Goal: Find contact information: Find contact information

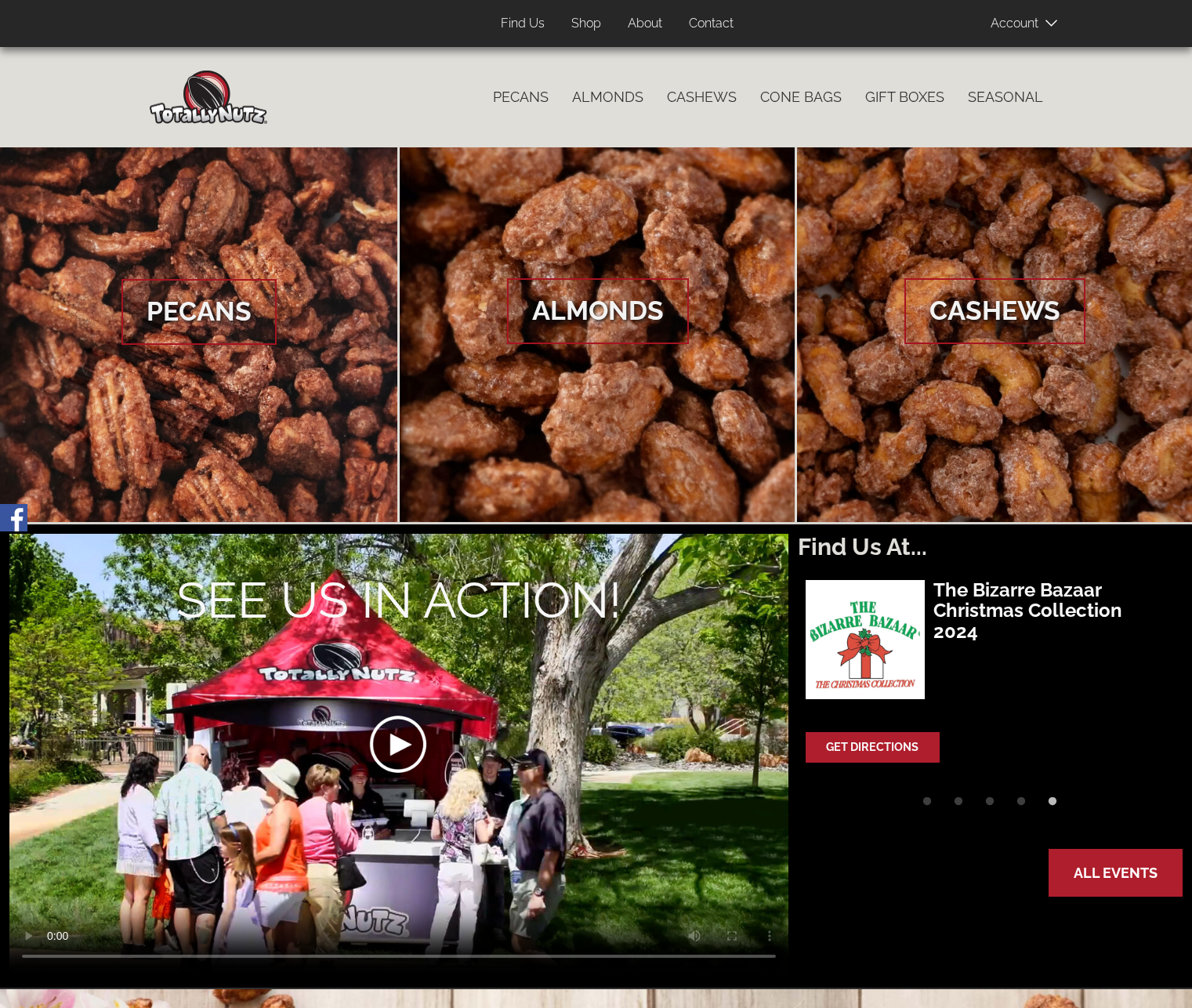
click at [641, 25] on link "About" at bounding box center [645, 24] width 58 height 31
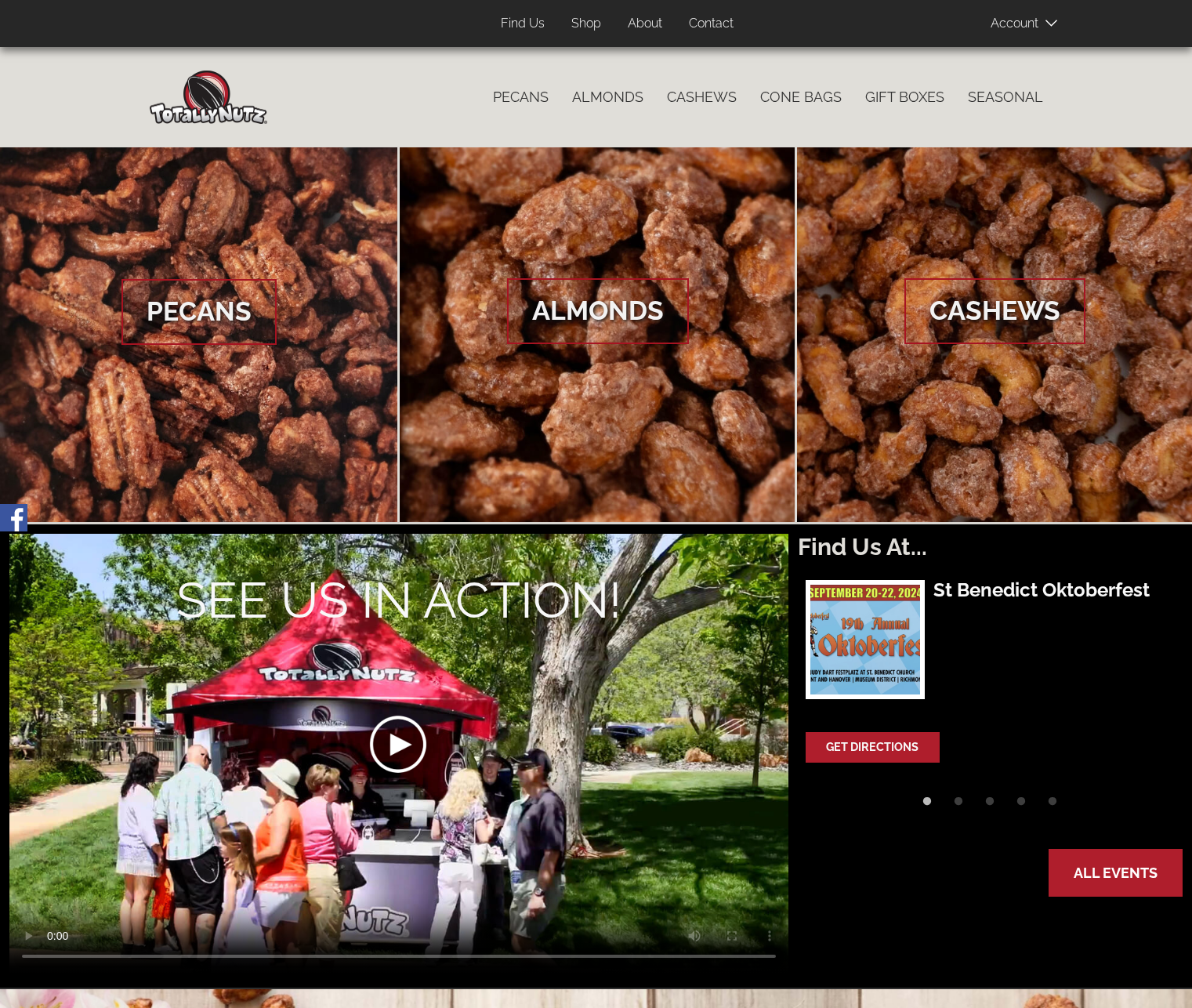
click at [641, 23] on link "About" at bounding box center [645, 24] width 58 height 31
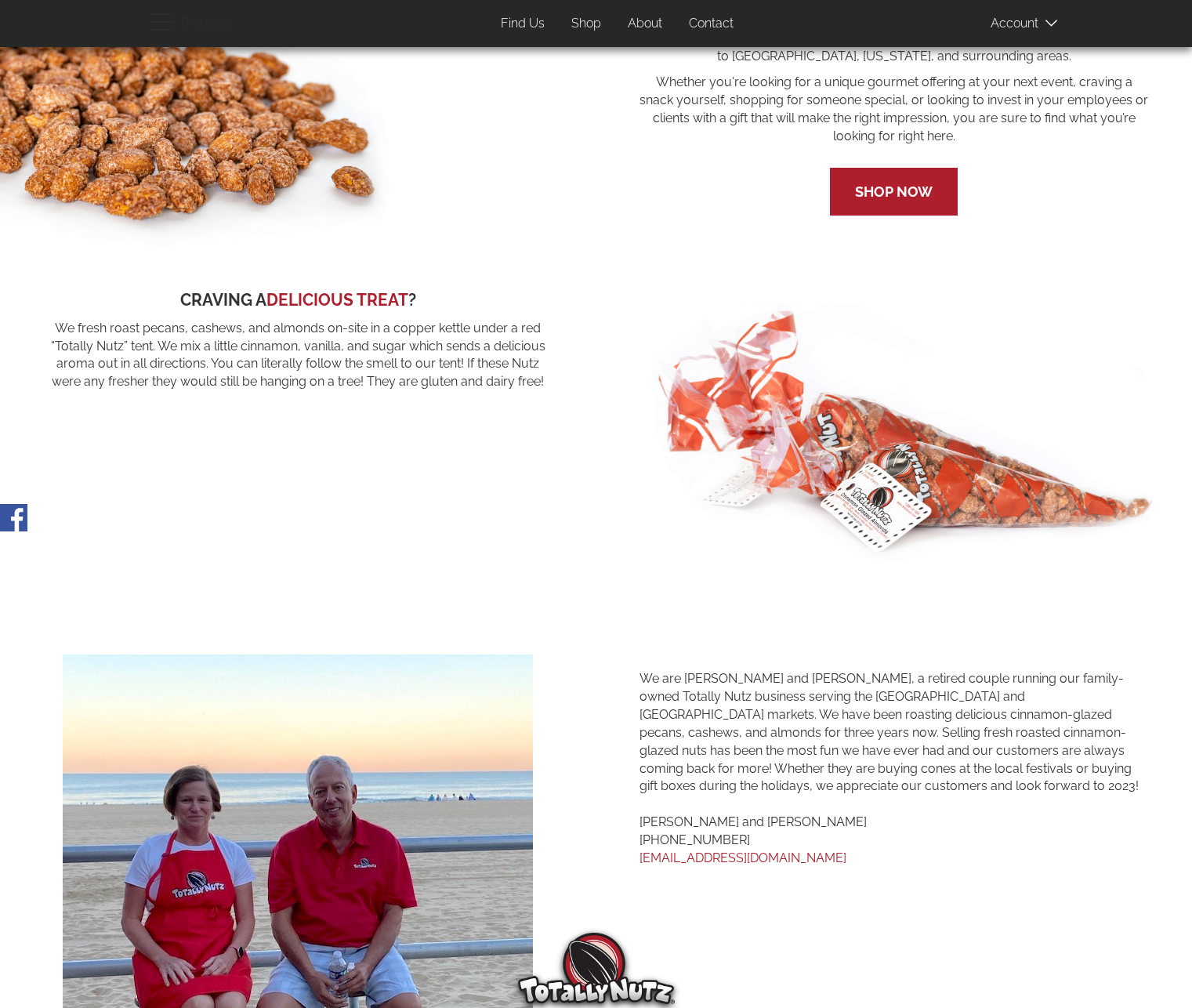
scroll to position [441, 0]
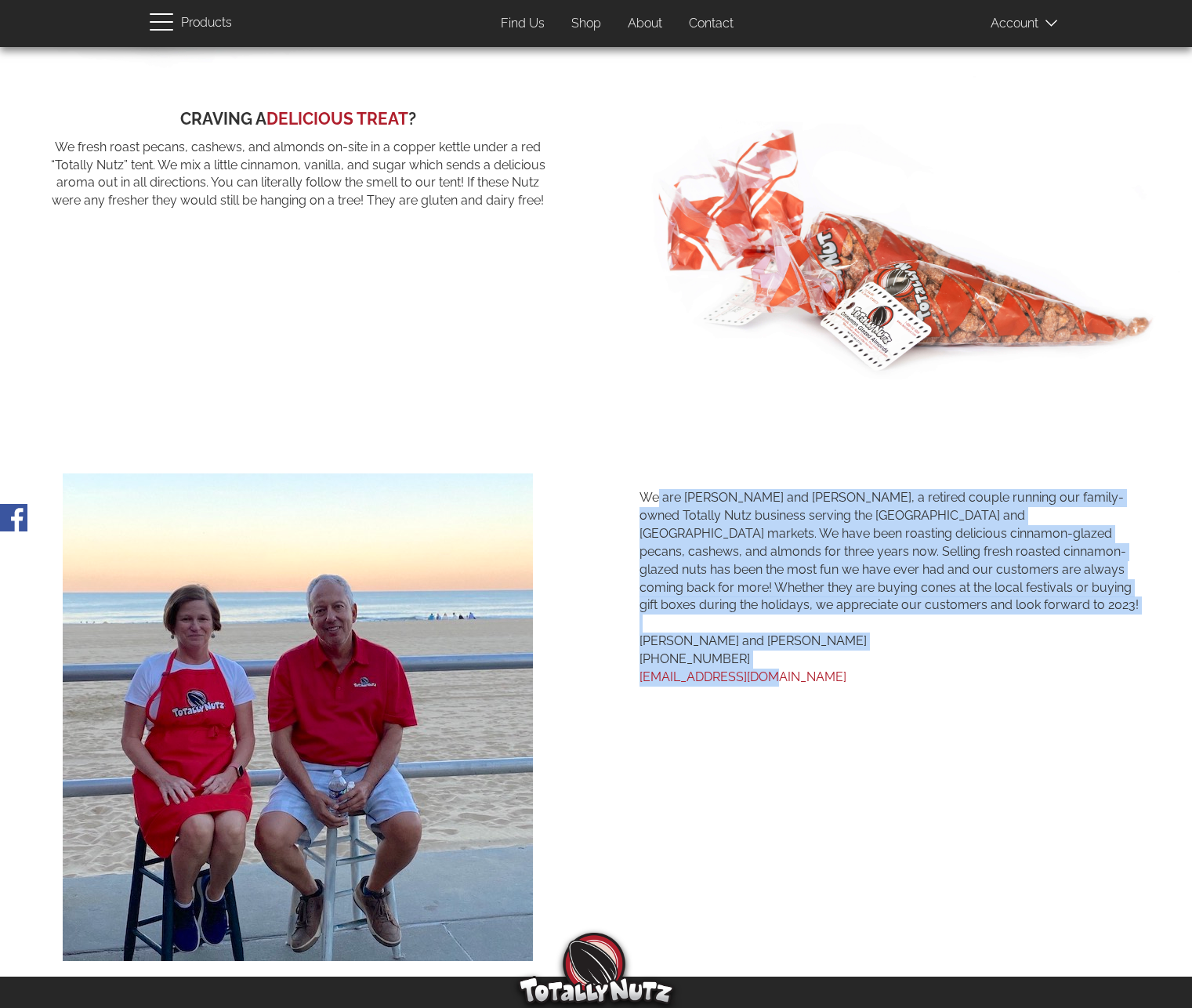
drag, startPoint x: 742, startPoint y: 678, endPoint x: 633, endPoint y: 681, distance: 109.0
click at [633, 681] on section "We are Ken and Patti Howle, a retired couple running our family-owned Totally N…" at bounding box center [894, 591] width 573 height 267
click at [678, 687] on div "We are Ken and Patti Howle, a retired couple running our family-owned Totally N…" at bounding box center [895, 591] width 510 height 205
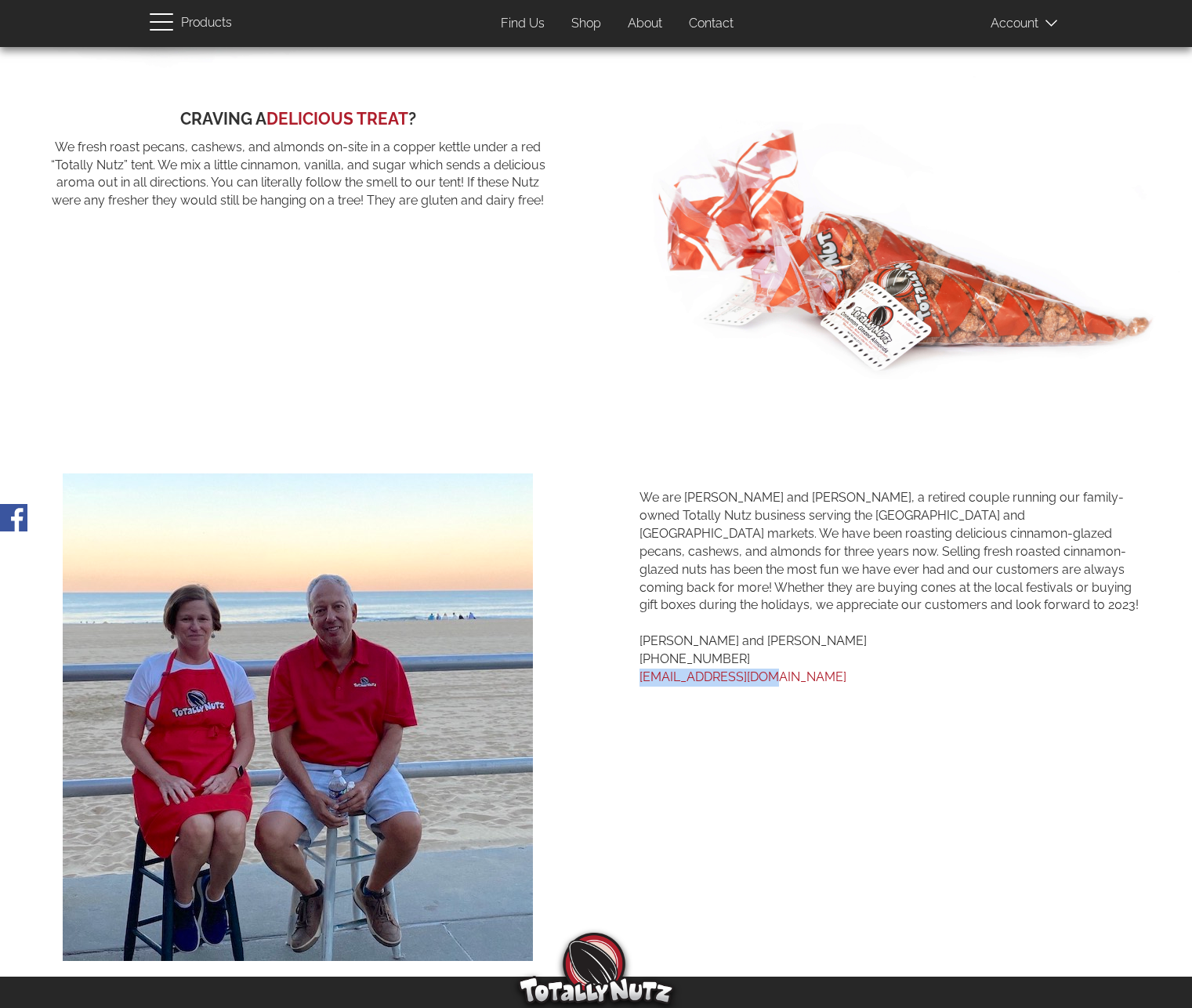
drag, startPoint x: 796, startPoint y: 672, endPoint x: 639, endPoint y: 683, distance: 157.4
click at [640, 683] on p "We are Ken and Patti Howle, a retired couple running our family-owned Totally N…" at bounding box center [895, 588] width 510 height 197
